Goal: Task Accomplishment & Management: Use online tool/utility

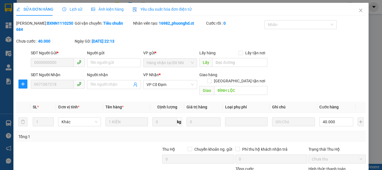
click at [9, 39] on div "SỬA ĐƠN HÀNG Lịch sử Ảnh kiện hàng Yêu cầu xuất hóa đơn điện tử Total Paid Fee …" at bounding box center [191, 85] width 382 height 170
click at [9, 40] on div "SỬA ĐƠN HÀNG Lịch sử Ảnh kiện hàng Yêu cầu xuất hóa đơn điện tử Total Paid Fee …" at bounding box center [191, 85] width 382 height 170
click at [359, 10] on icon "close" at bounding box center [360, 10] width 3 height 3
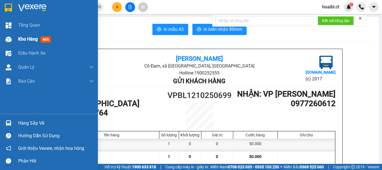
click at [15, 42] on div "Kho hàng mới" at bounding box center [49, 39] width 98 height 14
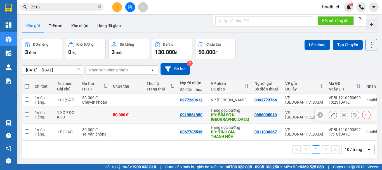
drag, startPoint x: 29, startPoint y: 114, endPoint x: 27, endPoint y: 122, distance: 8.1
click at [29, 114] on td at bounding box center [27, 114] width 10 height 17
checkbox input "true"
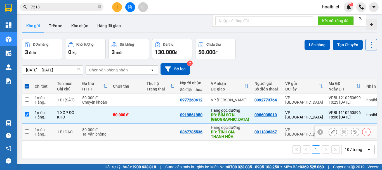
click at [26, 129] on input "checkbox" at bounding box center [27, 131] width 4 height 4
checkbox input "true"
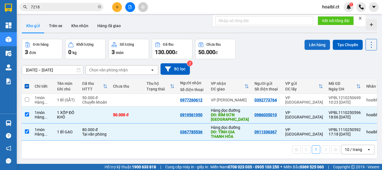
click at [320, 46] on button "Lên hàng" at bounding box center [317, 45] width 25 height 10
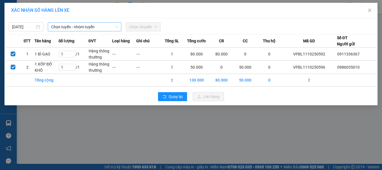
click at [59, 30] on span "Chọn tuyến - nhóm tuyến" at bounding box center [84, 27] width 67 height 8
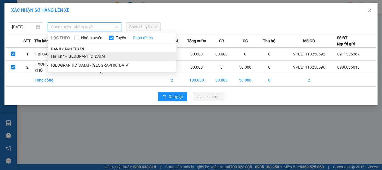
click at [73, 55] on li "Hà Tĩnh - [GEOGRAPHIC_DATA]" at bounding box center [112, 56] width 129 height 9
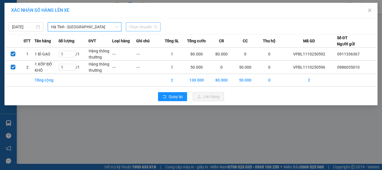
click at [138, 28] on span "Chọn chuyến" at bounding box center [143, 27] width 28 height 8
click at [151, 29] on span "Chọn chuyến" at bounding box center [143, 27] width 28 height 8
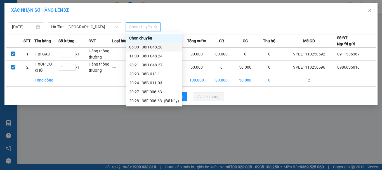
click at [155, 46] on div "06:00 - 38H-048.28" at bounding box center [154, 47] width 50 height 6
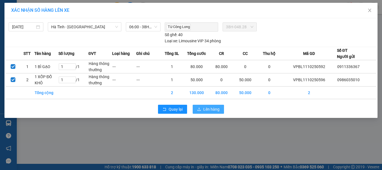
click at [218, 111] on span "Lên hàng" at bounding box center [211, 109] width 16 height 6
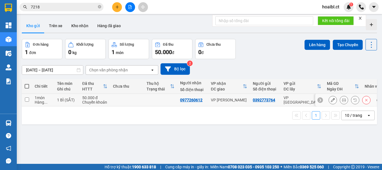
click at [342, 98] on icon at bounding box center [344, 100] width 4 height 4
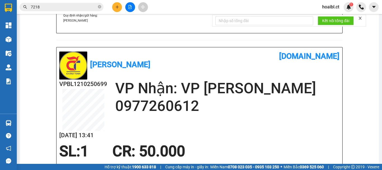
scroll to position [224, 0]
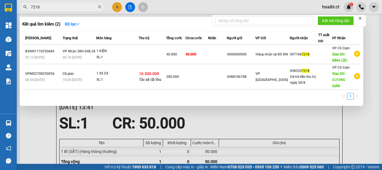
click at [69, 8] on input "7218" at bounding box center [64, 7] width 66 height 6
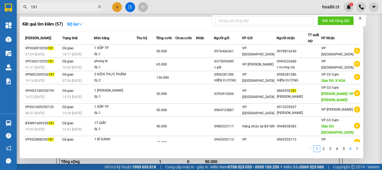
type input "181"
click at [352, 148] on link "6" at bounding box center [350, 148] width 6 height 6
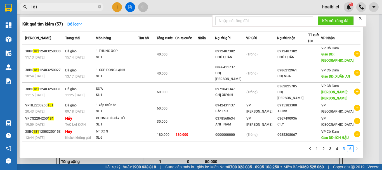
click at [341, 148] on link "5" at bounding box center [344, 148] width 6 height 6
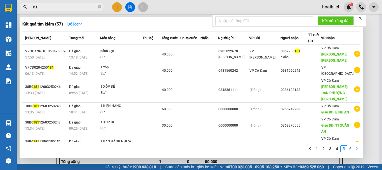
click at [357, 148] on icon "right" at bounding box center [357, 148] width 3 height 3
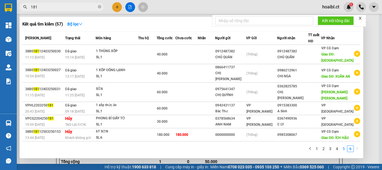
click at [344, 149] on link "5" at bounding box center [344, 148] width 6 height 6
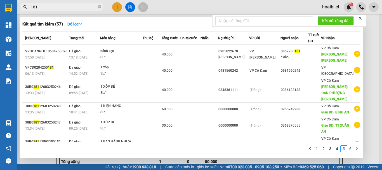
click at [337, 146] on div at bounding box center [339, 142] width 10 height 7
click at [331, 150] on link "3" at bounding box center [330, 148] width 6 height 6
